Goal: Task Accomplishment & Management: Manage account settings

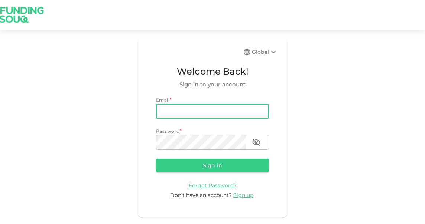
type input "[EMAIL_ADDRESS][DOMAIN_NAME]"
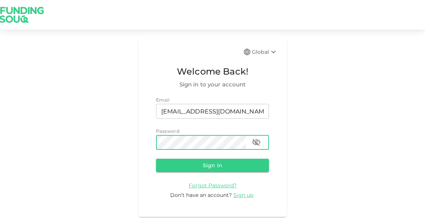
click at [156, 159] on button "Sign in" at bounding box center [212, 165] width 113 height 13
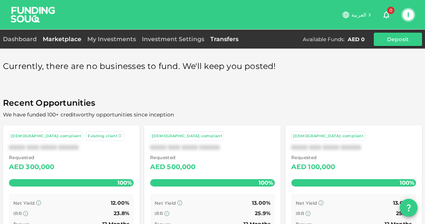
click at [220, 39] on link "Transfers" at bounding box center [224, 39] width 34 height 7
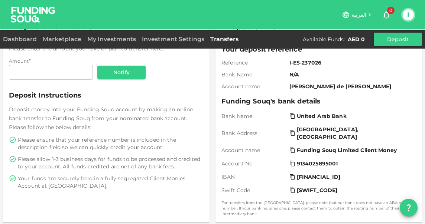
scroll to position [64, 0]
